Goal: Transaction & Acquisition: Purchase product/service

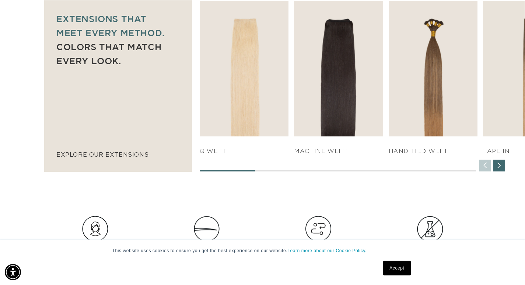
click at [121, 155] on p "explore our extensions" at bounding box center [117, 154] width 123 height 11
click at [500, 164] on div "Next slide" at bounding box center [499, 165] width 12 height 12
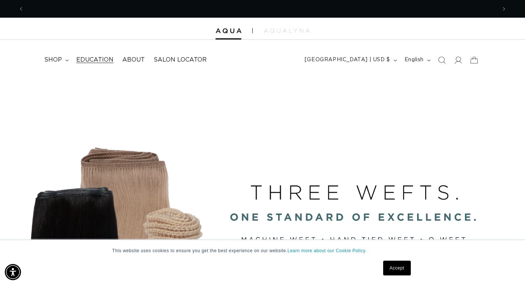
scroll to position [0, 0]
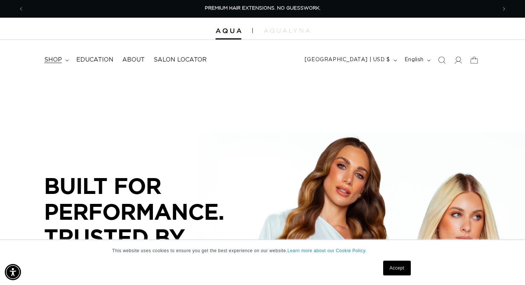
click at [66, 60] on icon at bounding box center [67, 60] width 4 height 2
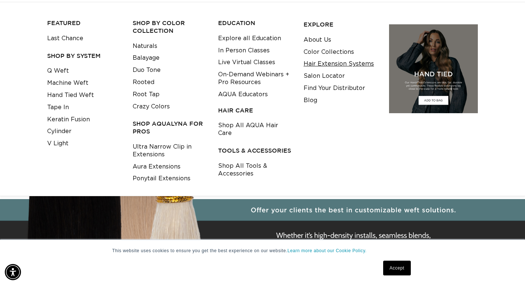
click at [330, 64] on link "Hair Extension Systems" at bounding box center [338, 64] width 70 height 12
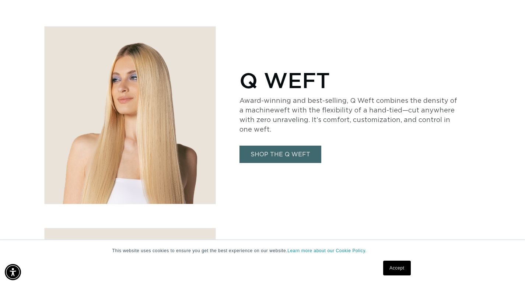
click at [275, 154] on link "SHOP THE Q WEFT" at bounding box center [280, 153] width 82 height 17
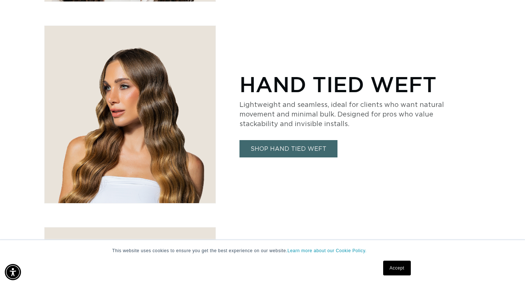
scroll to position [0, 472]
click at [302, 148] on link "SHOP HAND TIED WEFT" at bounding box center [288, 148] width 98 height 17
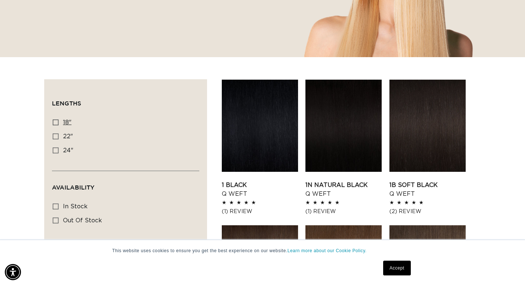
scroll to position [0, 945]
click at [56, 120] on icon at bounding box center [56, 122] width 6 height 6
click at [56, 120] on input "18" 18" (5 products)" at bounding box center [56, 122] width 6 height 6
checkbox input "true"
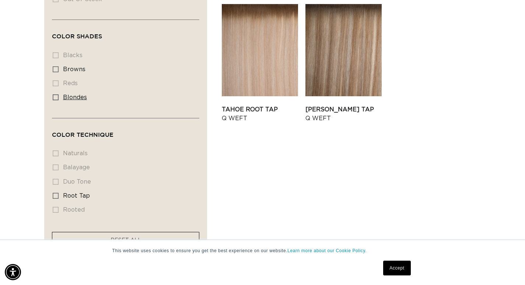
scroll to position [0, 945]
click at [56, 96] on icon at bounding box center [56, 97] width 6 height 6
click at [56, 96] on input "blondes blondes (5 products)" at bounding box center [56, 97] width 6 height 6
checkbox input "true"
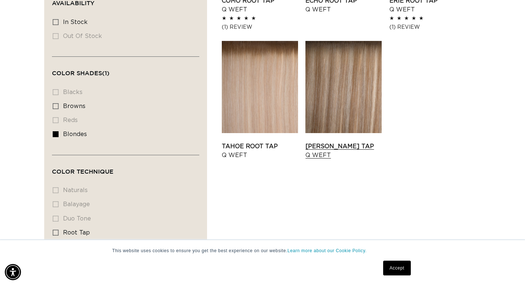
scroll to position [0, 472]
click at [264, 142] on link "Tahoe Root Tap Q Weft" at bounding box center [260, 151] width 76 height 18
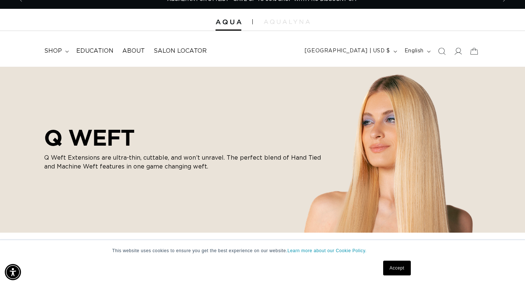
scroll to position [0, 0]
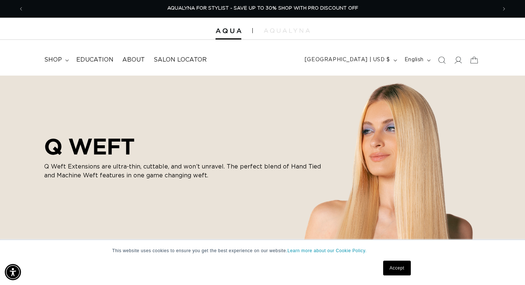
scroll to position [405, 0]
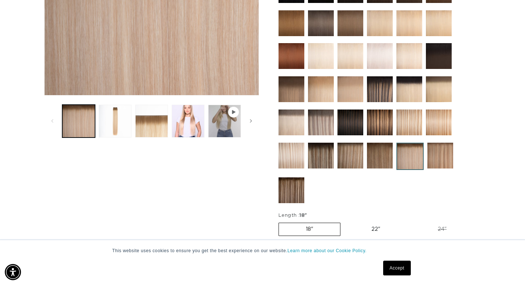
scroll to position [0, 945]
click at [319, 86] on img at bounding box center [321, 89] width 26 height 26
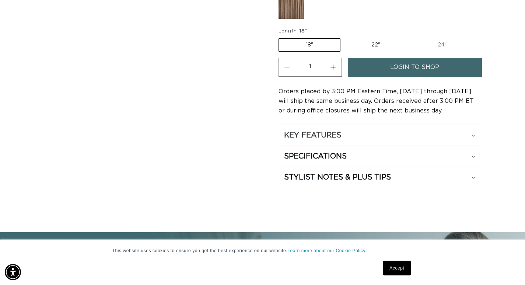
scroll to position [0, 472]
click at [472, 134] on icon at bounding box center [473, 135] width 4 height 2
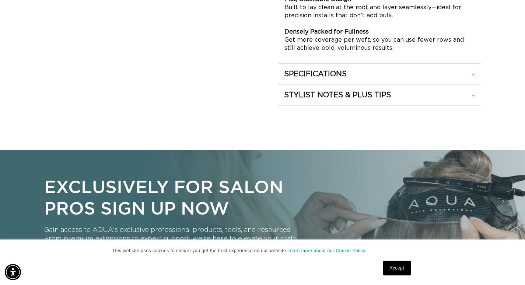
scroll to position [0, 945]
click at [471, 73] on div "SPECIFICATIONS" at bounding box center [379, 74] width 191 height 10
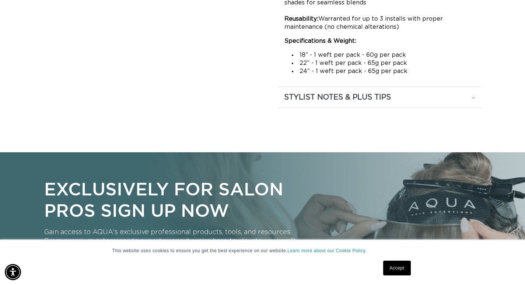
click at [475, 97] on div "STYLIST NOTES & PLUS TIPS" at bounding box center [379, 97] width 191 height 10
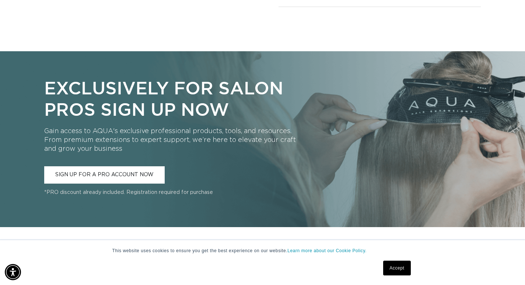
scroll to position [0, 472]
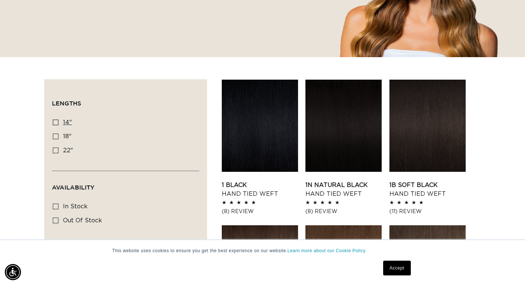
scroll to position [0, 945]
click at [57, 120] on icon at bounding box center [56, 122] width 6 height 6
click at [57, 120] on input "14" 14" (11 products)" at bounding box center [56, 122] width 6 height 6
checkbox input "true"
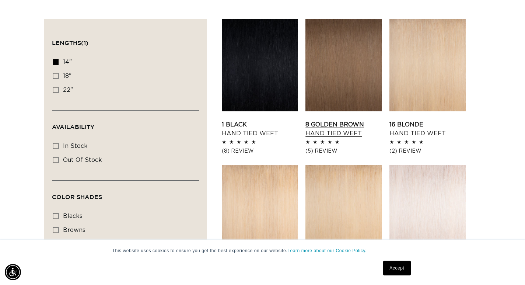
scroll to position [258, 0]
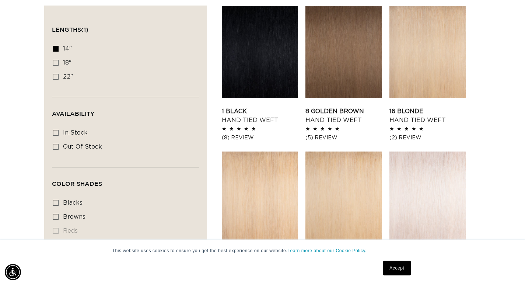
click at [55, 131] on icon at bounding box center [56, 133] width 6 height 6
click at [55, 131] on input "In stock In stock (7 products)" at bounding box center [56, 133] width 6 height 6
checkbox input "true"
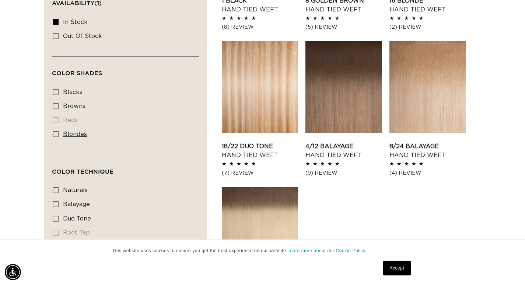
scroll to position [0, 945]
click at [56, 132] on icon at bounding box center [56, 134] width 6 height 6
click at [56, 132] on input "blondes blondes (6 products)" at bounding box center [56, 134] width 6 height 6
checkbox input "true"
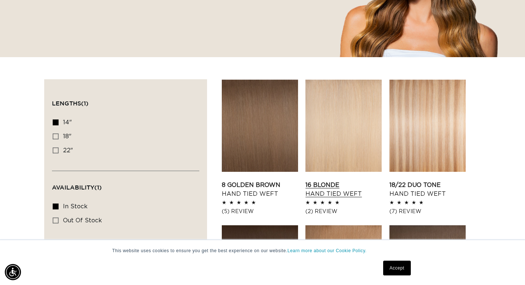
scroll to position [0, 945]
click at [414, 180] on link "18/22 Duo Tone Hand Tied Weft" at bounding box center [427, 189] width 76 height 18
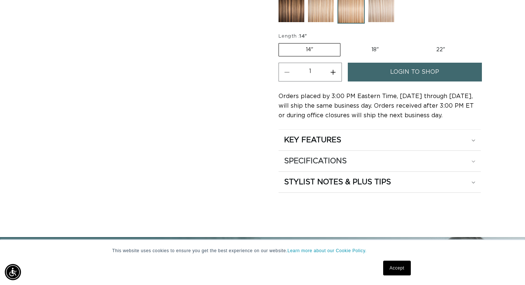
scroll to position [368, 0]
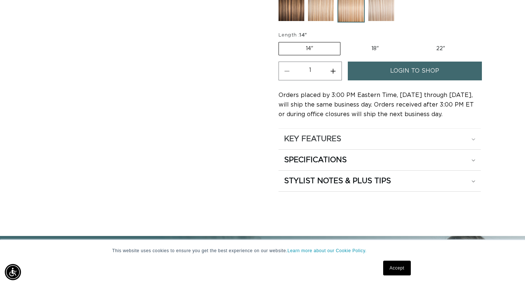
click at [474, 138] on icon at bounding box center [472, 139] width 3 height 2
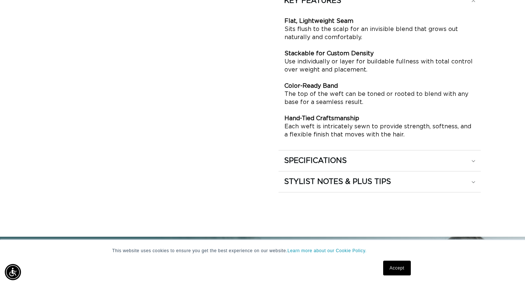
scroll to position [515, 0]
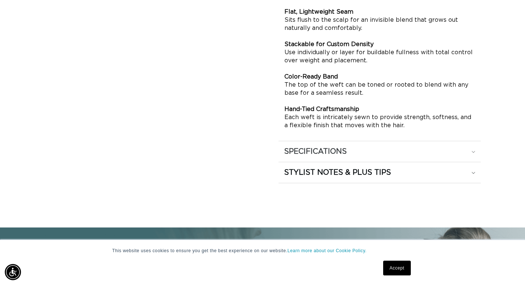
click at [469, 147] on div "SPECIFICATIONS" at bounding box center [379, 152] width 191 height 10
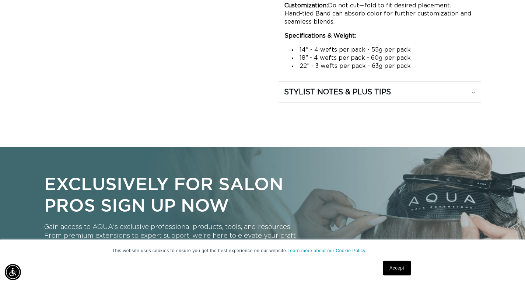
scroll to position [0, 0]
click at [472, 91] on icon at bounding box center [473, 92] width 4 height 2
